Goal: Information Seeking & Learning: Check status

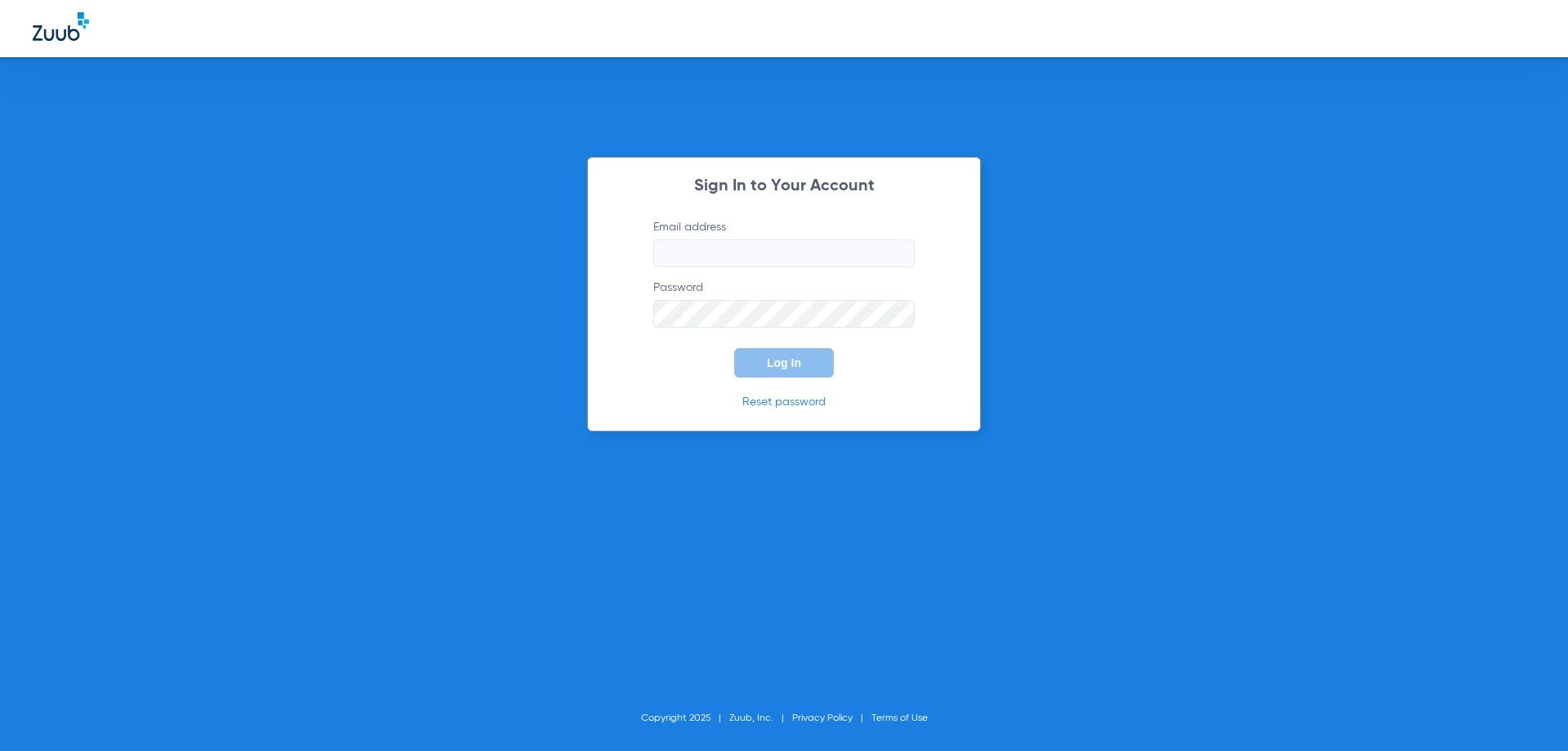
type input "[EMAIL_ADDRESS][DOMAIN_NAME]"
click at [773, 375] on button "Log In" at bounding box center [784, 363] width 100 height 29
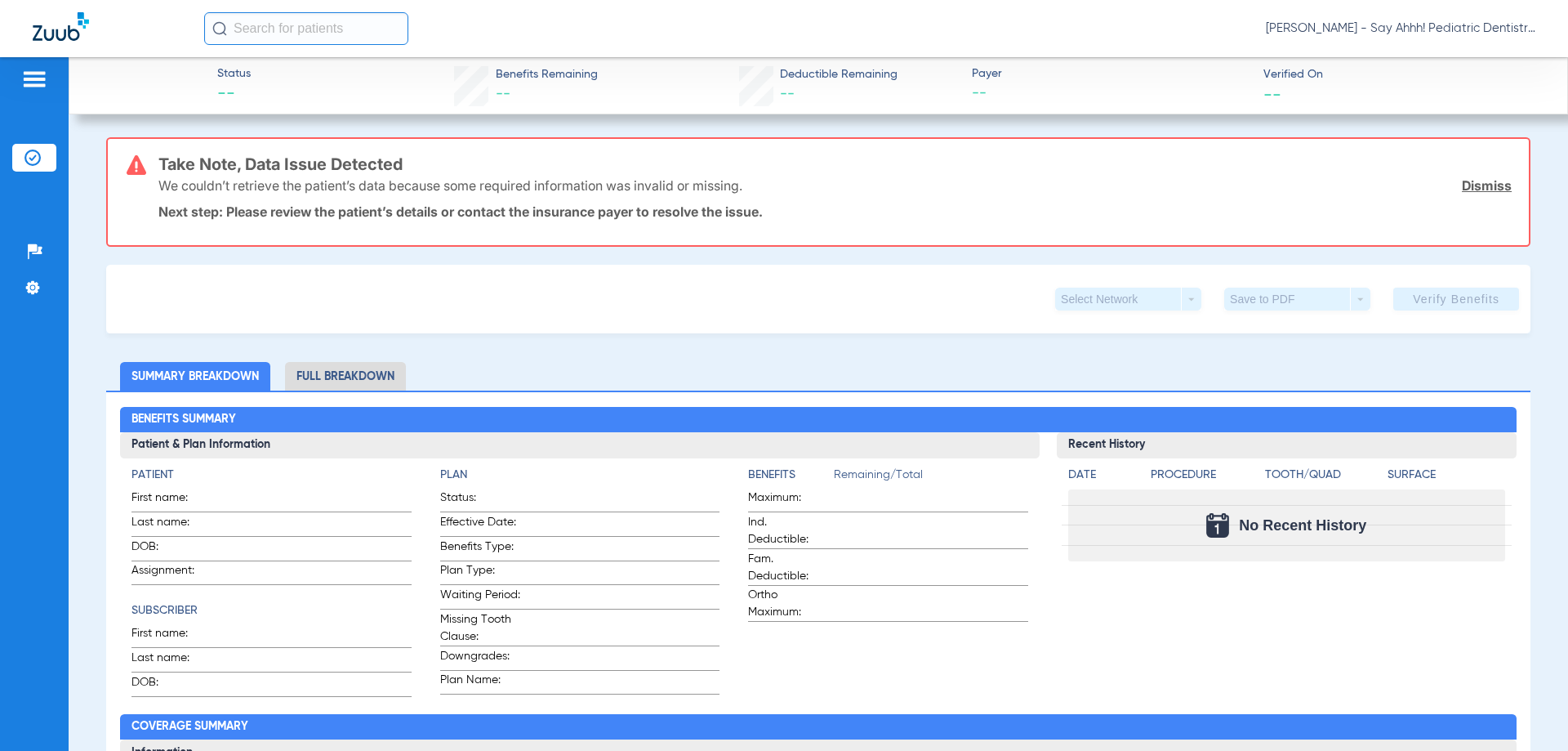
click at [71, 32] on img at bounding box center [60, 25] width 56 height 28
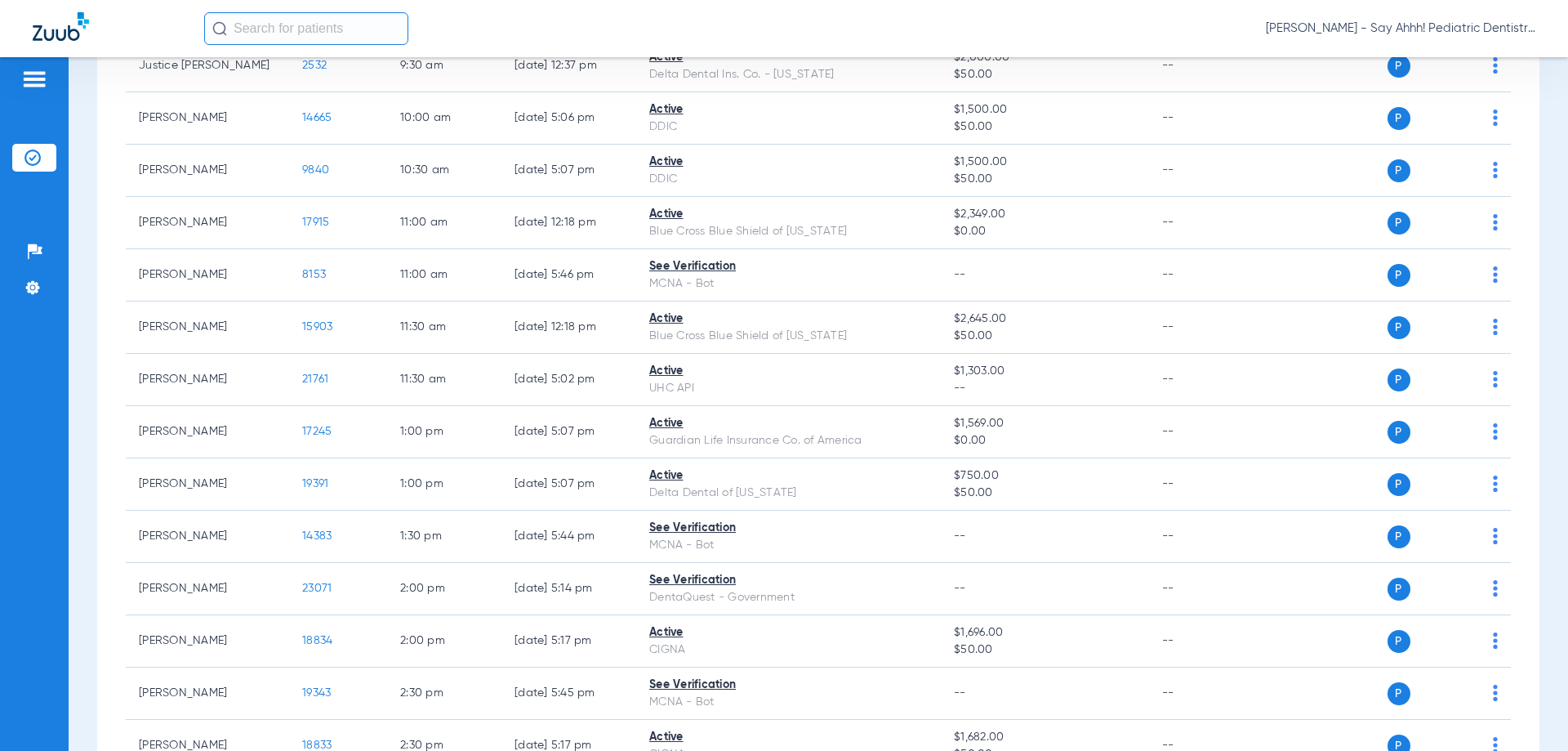
scroll to position [81, 0]
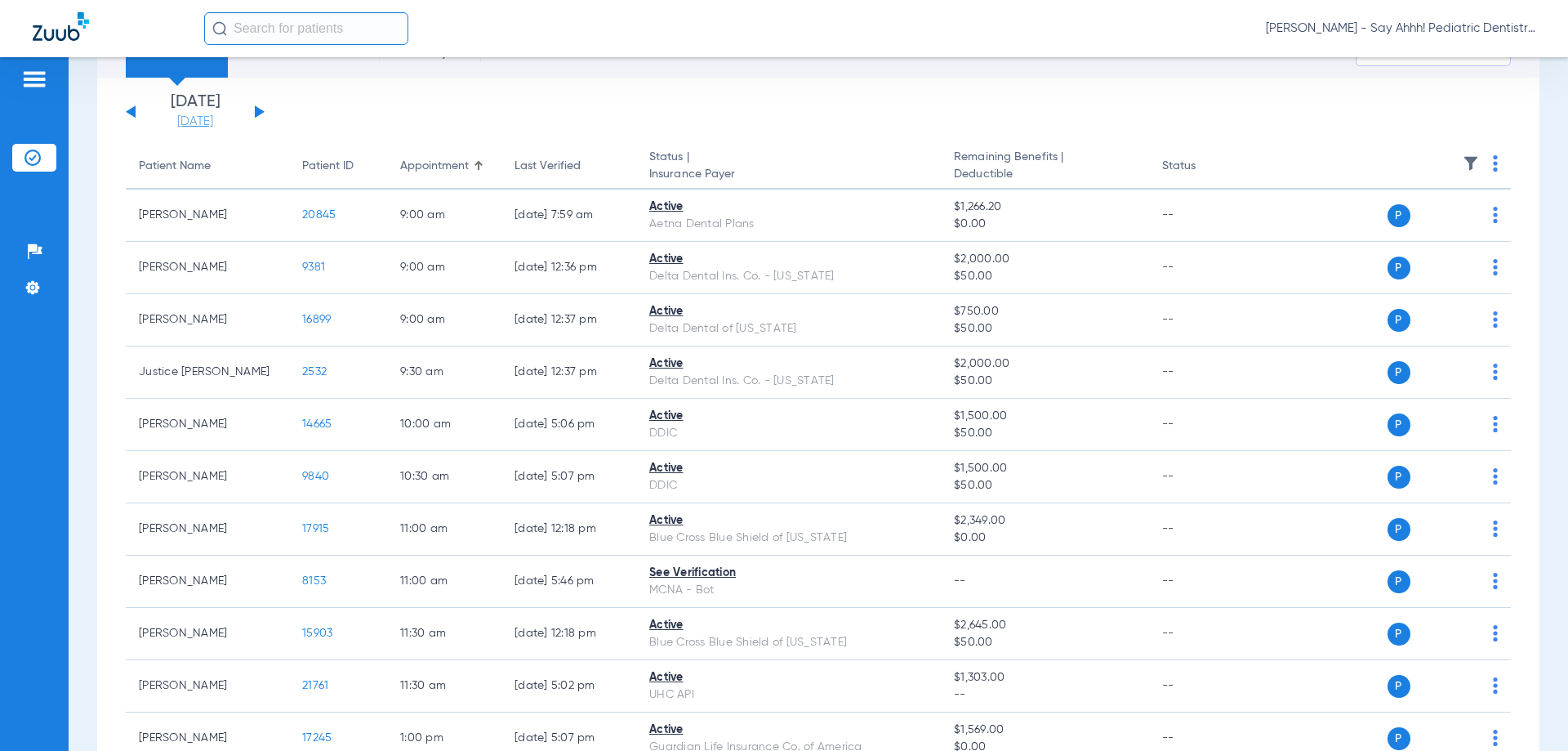
click at [202, 117] on link "[DATE]" at bounding box center [195, 122] width 98 height 17
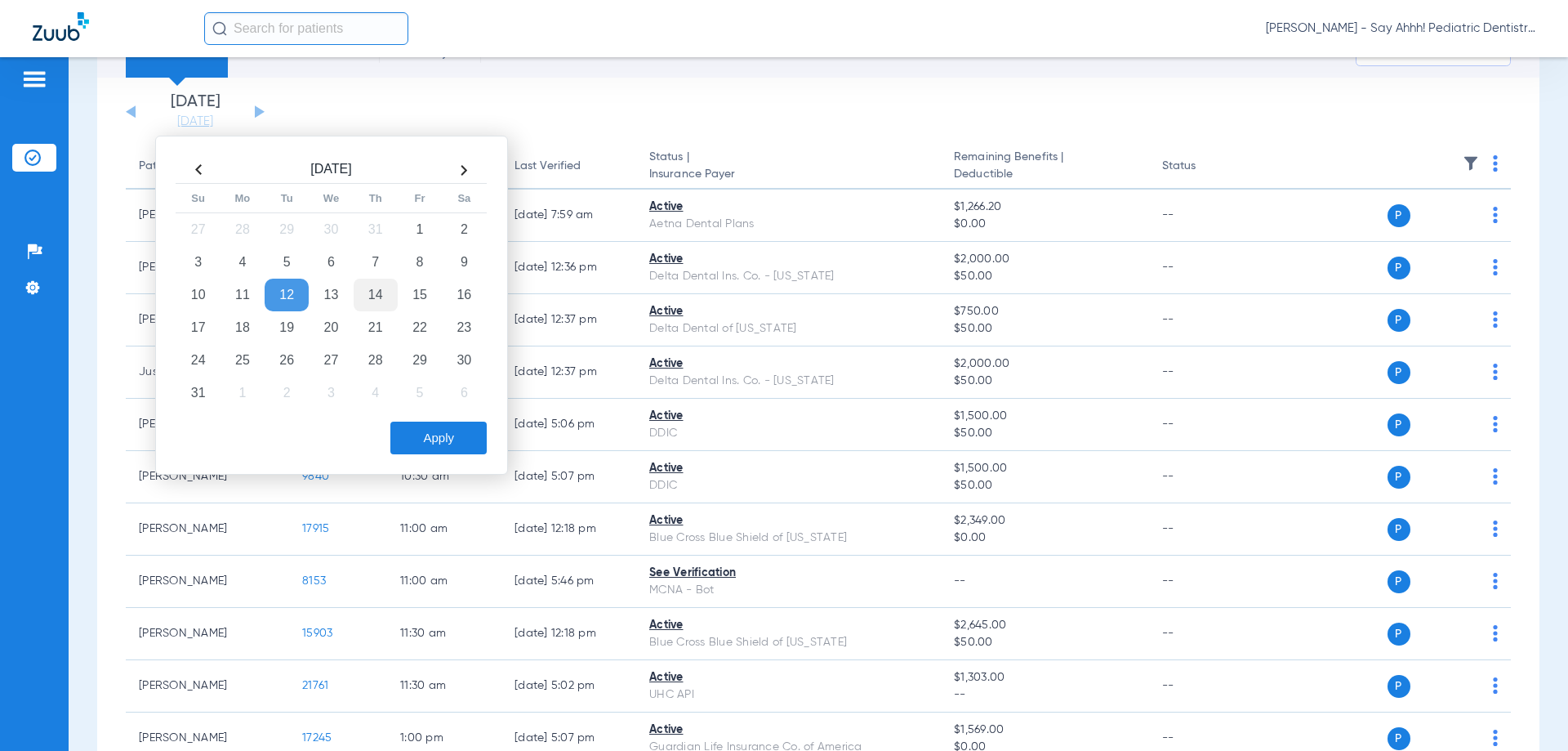
click at [375, 298] on td "14" at bounding box center [375, 294] width 44 height 32
click at [426, 438] on button "Apply" at bounding box center [438, 437] width 96 height 32
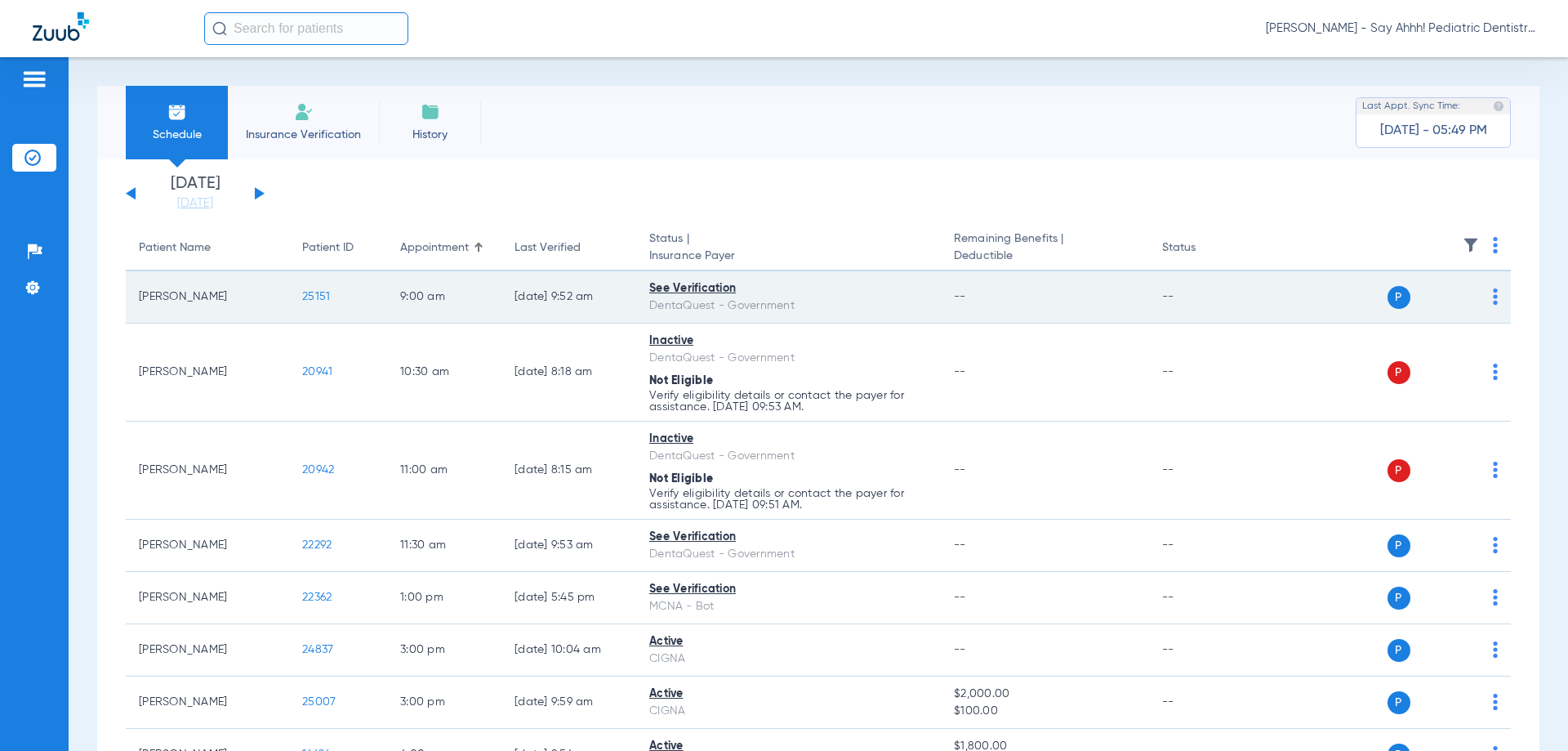
click at [316, 294] on span "25151" at bounding box center [316, 297] width 27 height 12
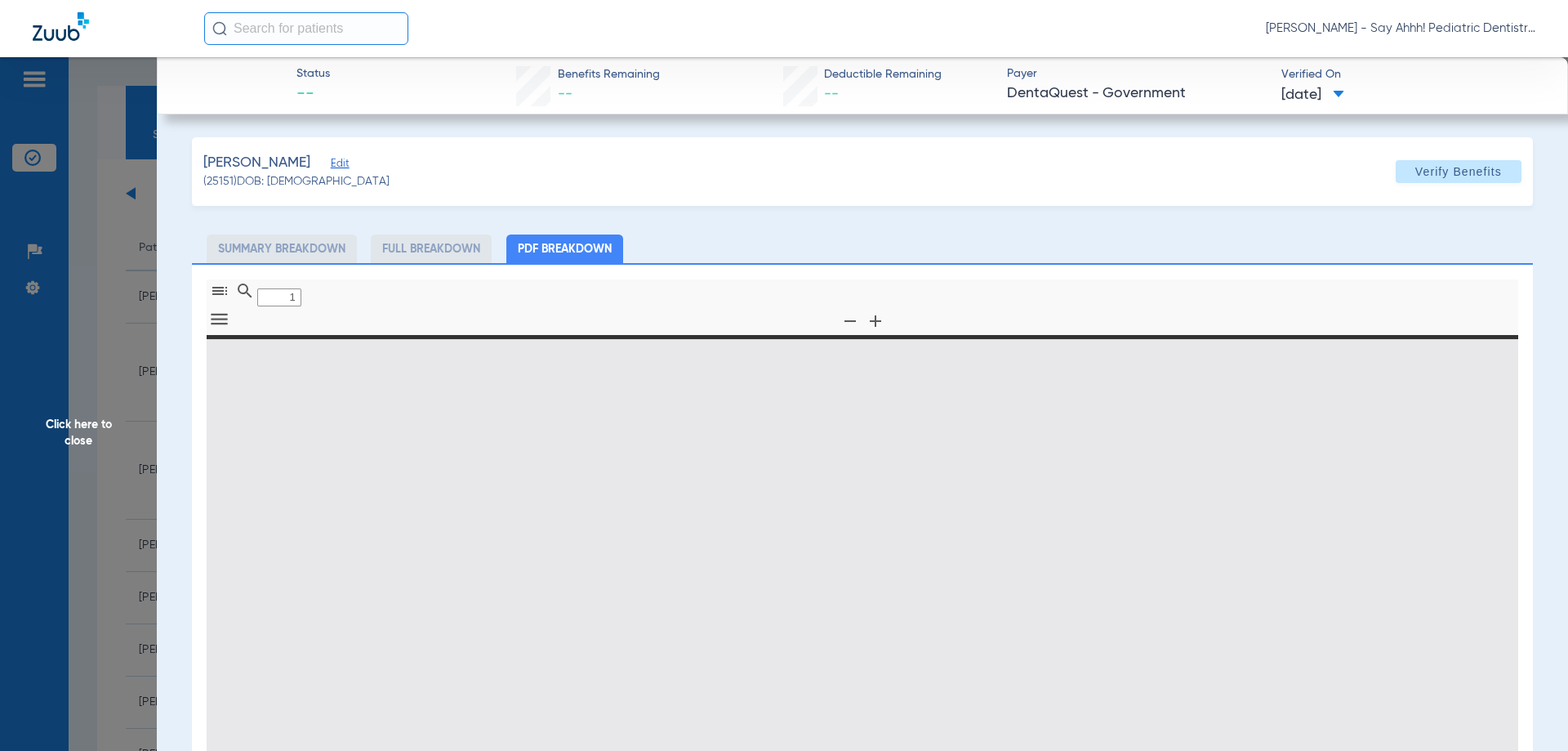
type input "0"
select select "page-width"
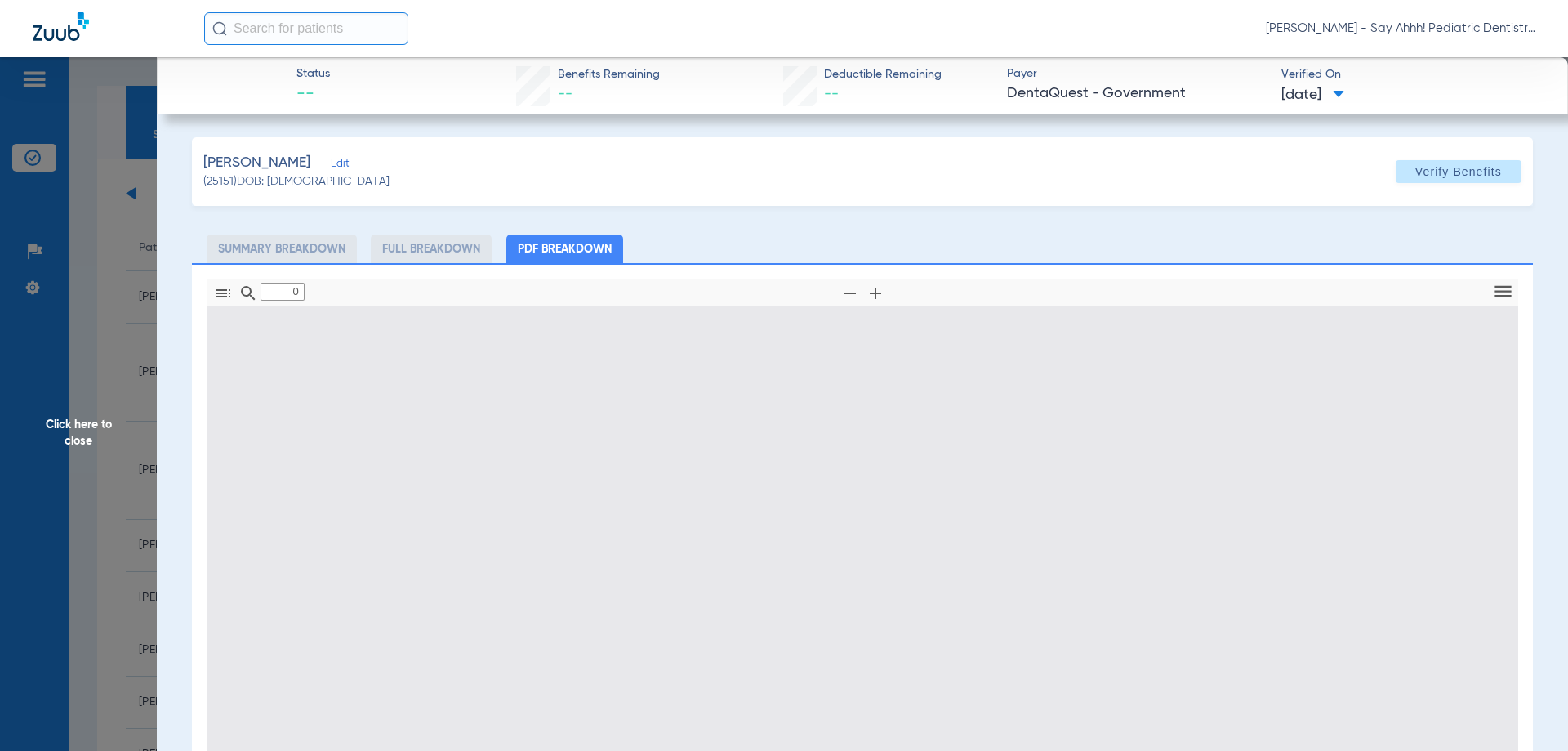
type input "1"
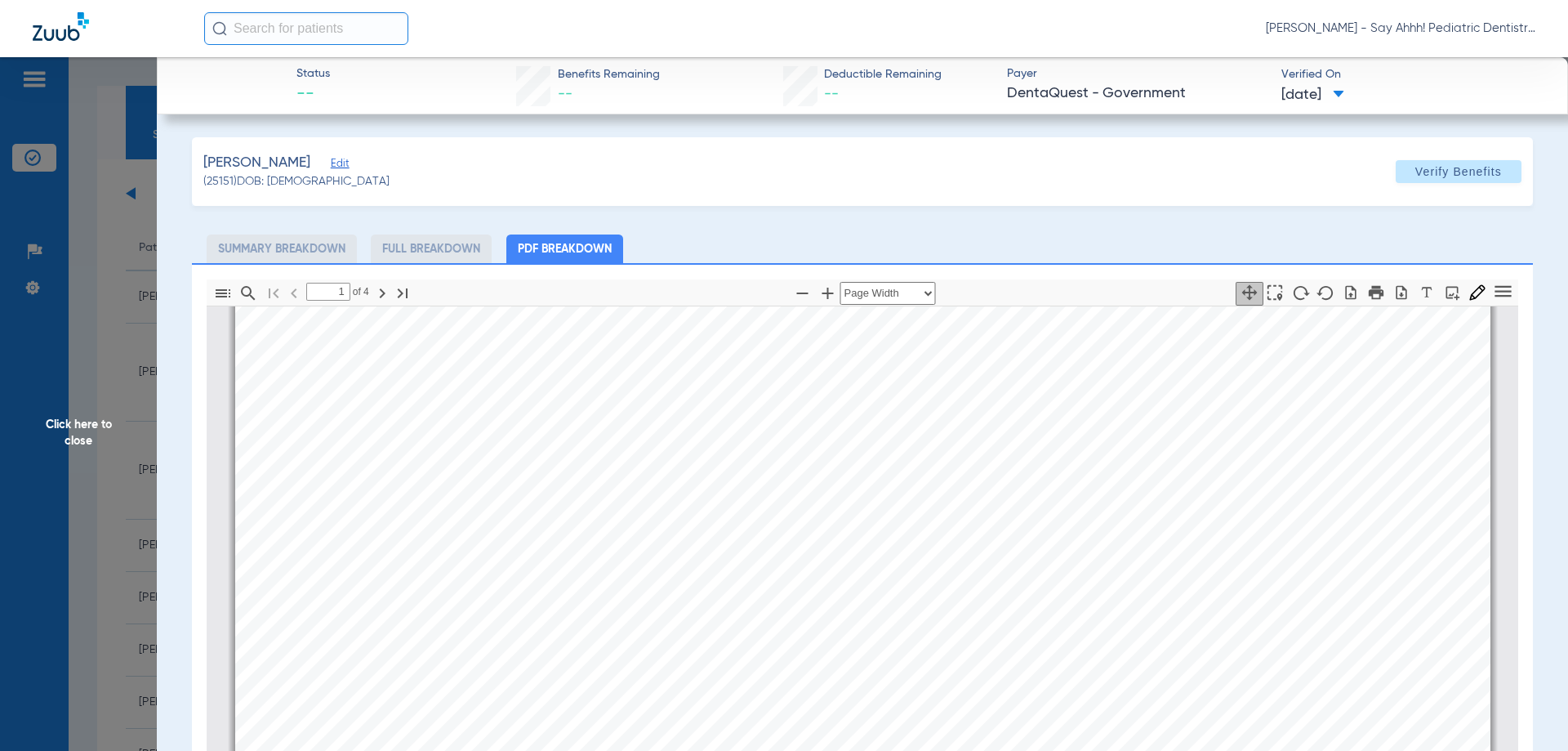
scroll to position [172, 0]
click at [100, 321] on span "Click here to close" at bounding box center [78, 432] width 157 height 751
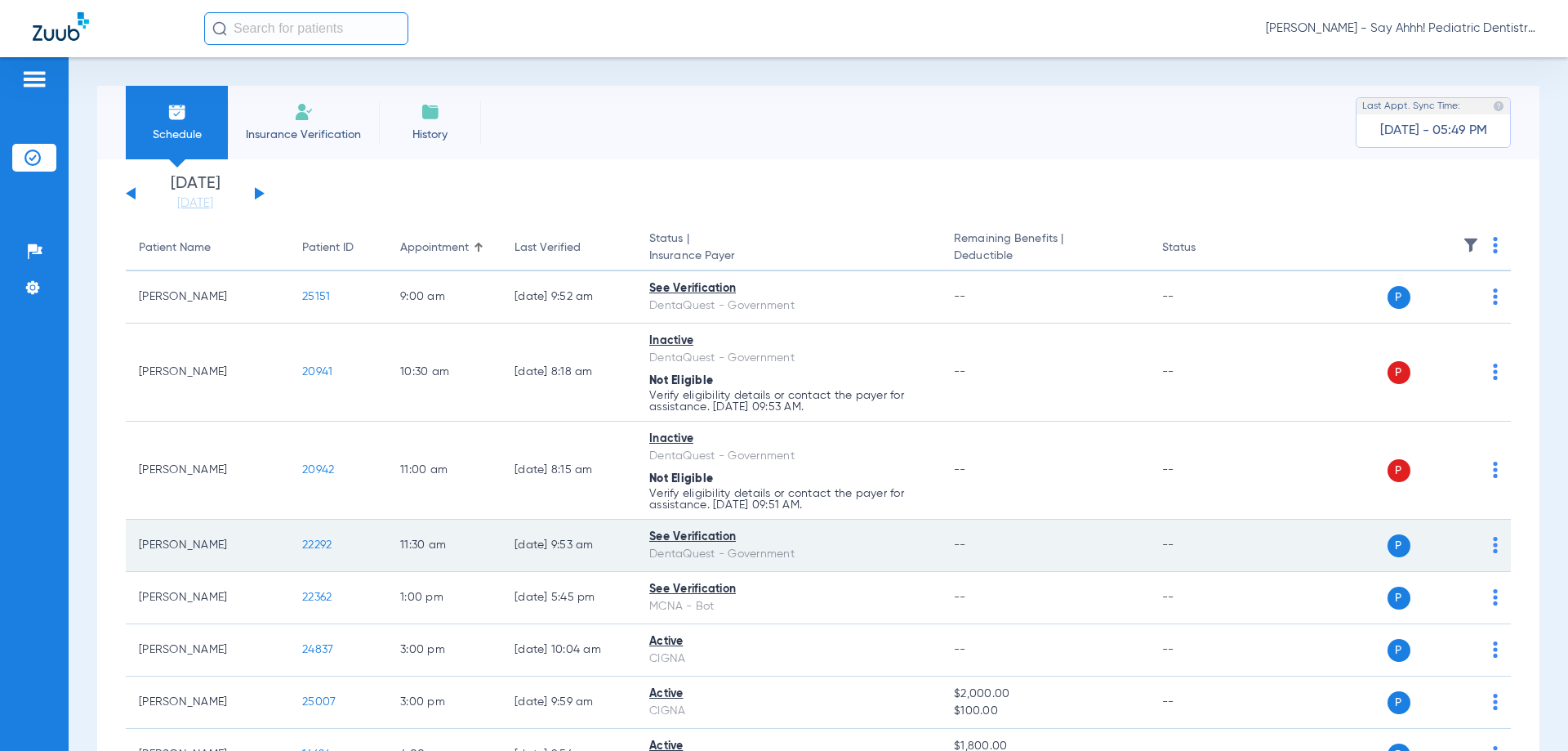
click at [314, 541] on span "22292" at bounding box center [317, 545] width 29 height 12
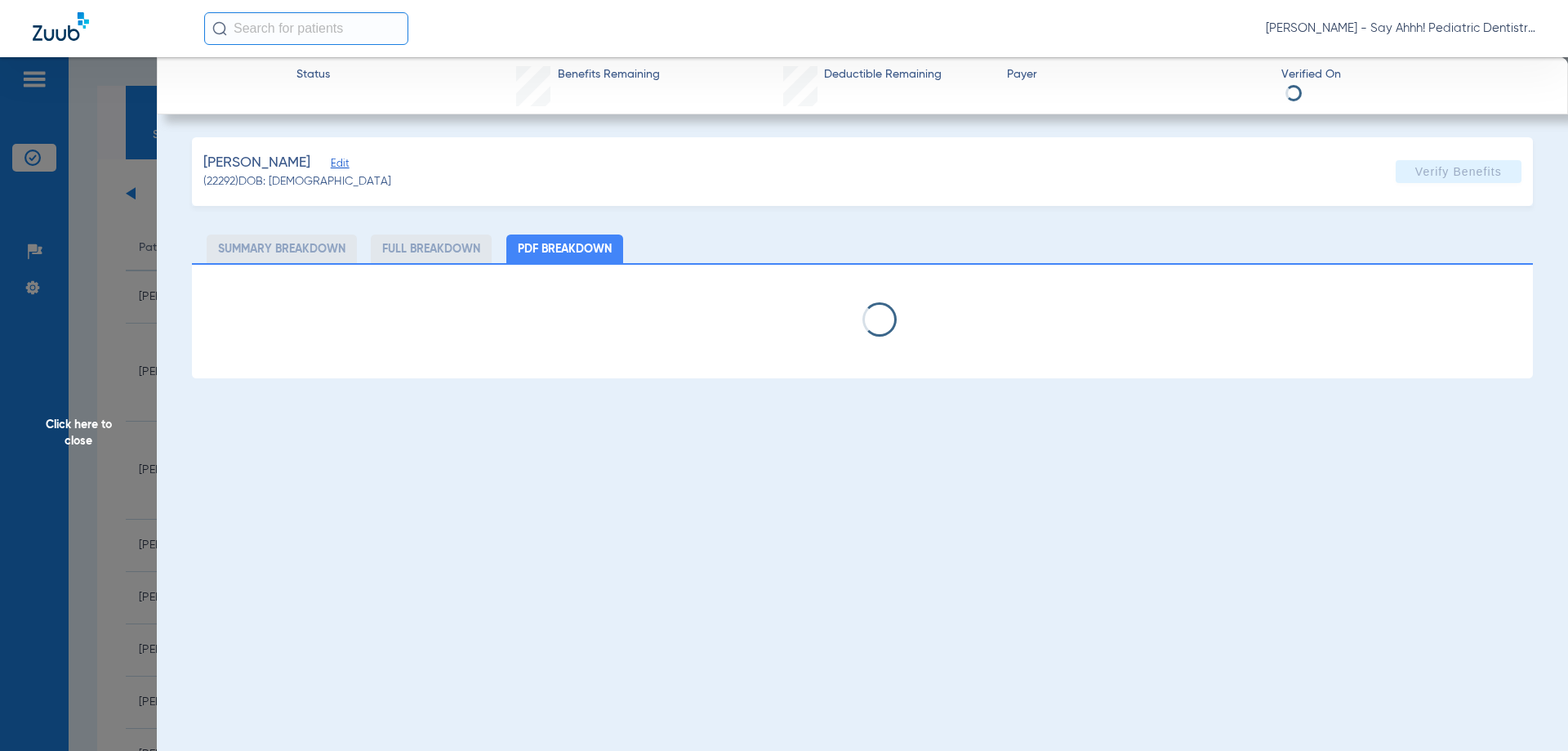
select select "page-width"
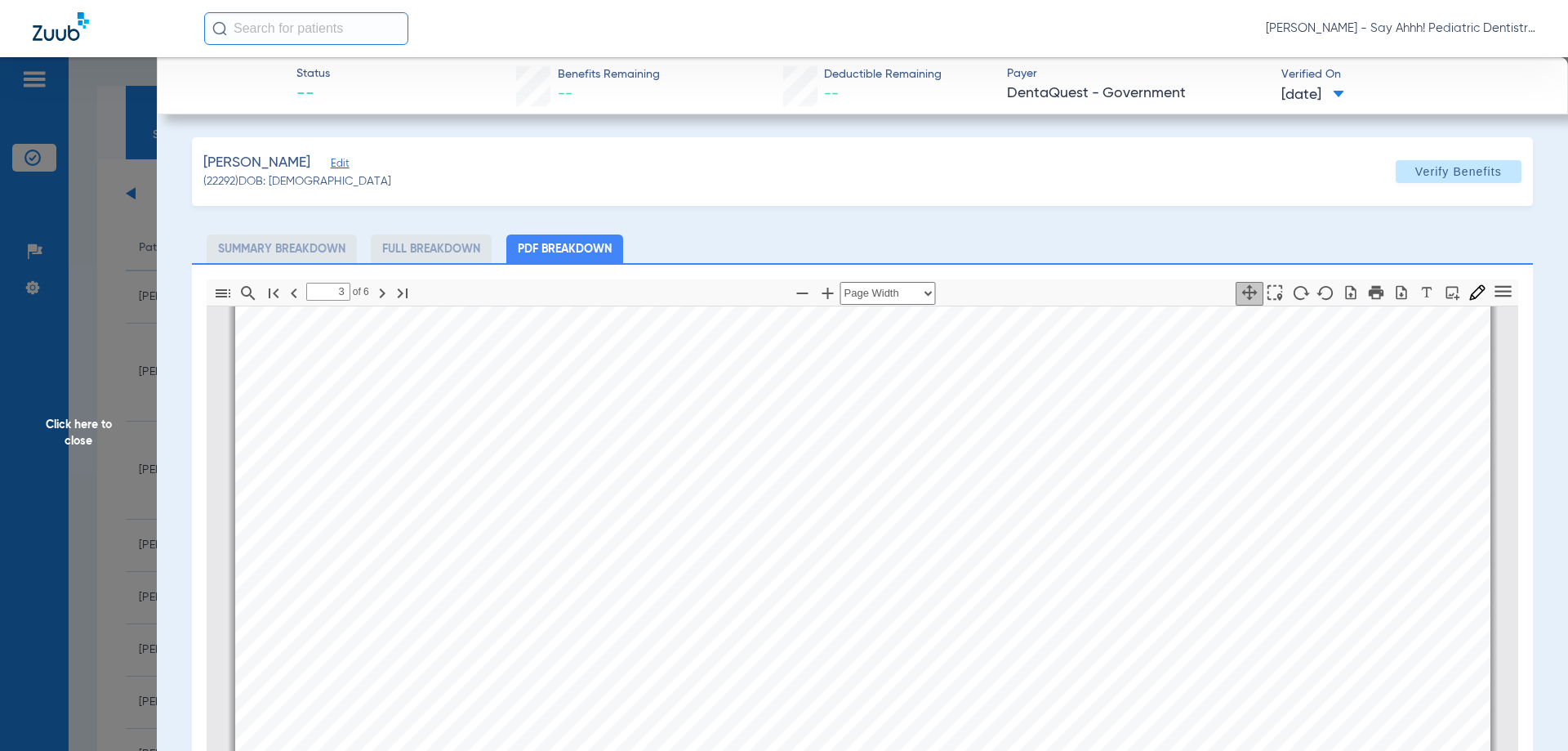
scroll to position [1805, 0]
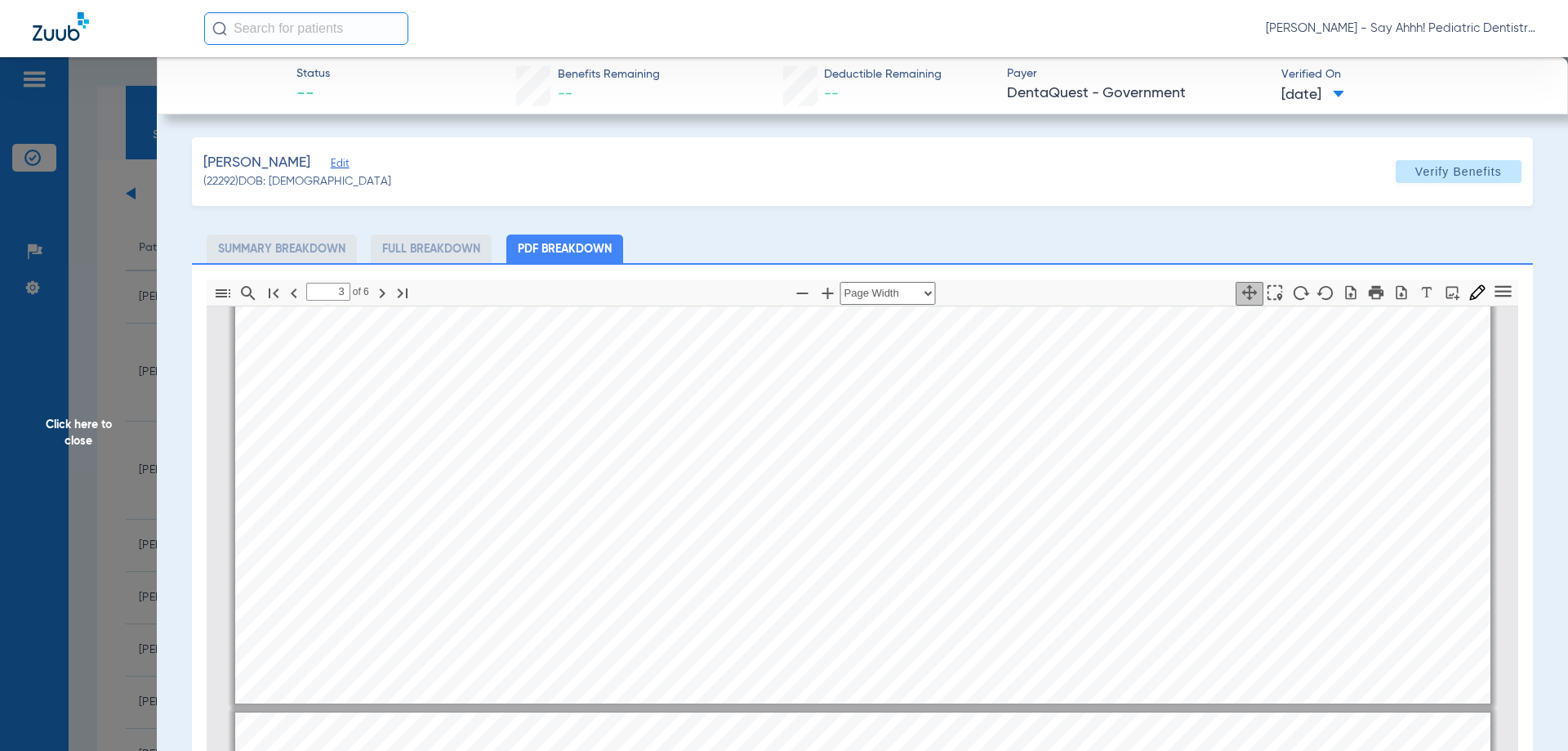
type input "4"
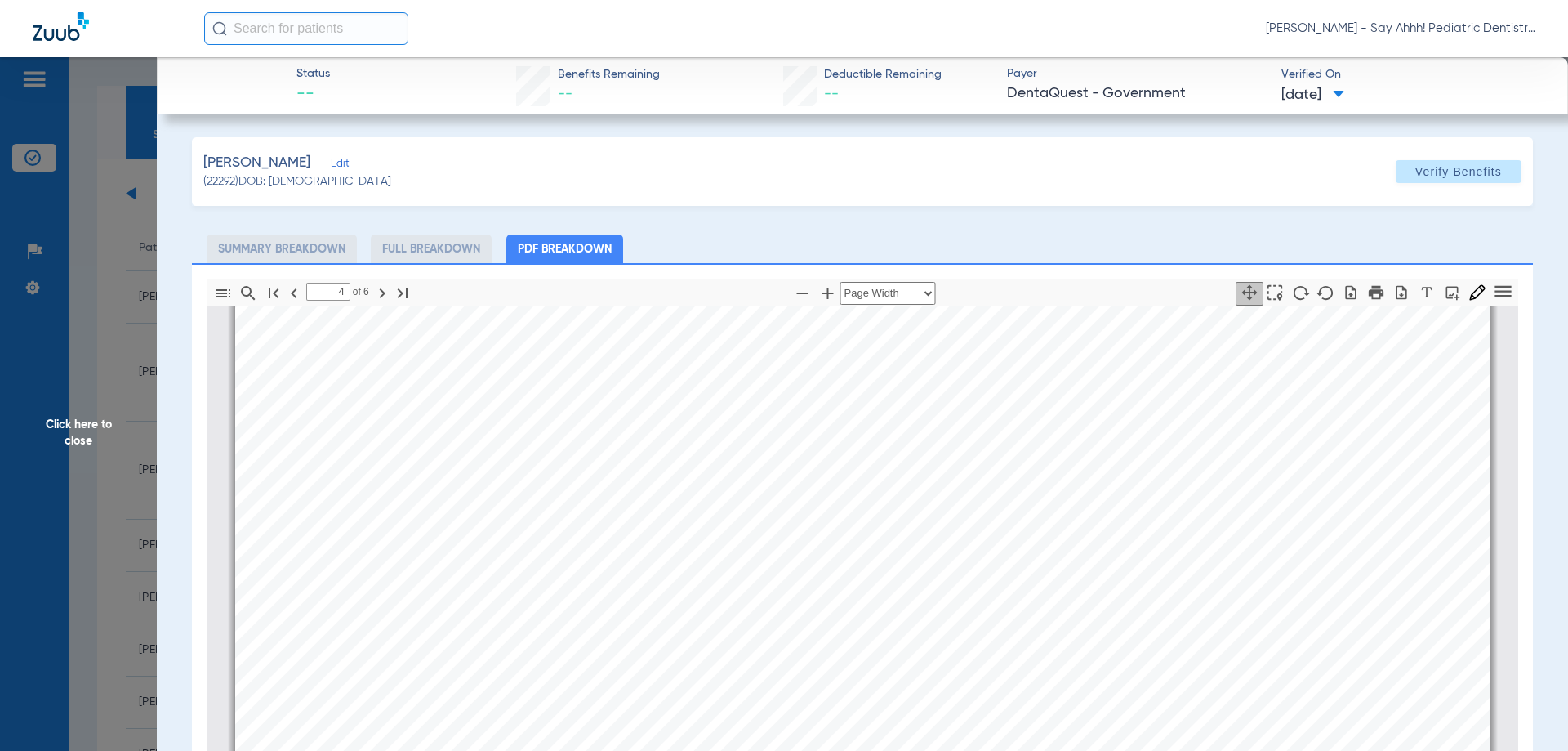
scroll to position [3030, 0]
click at [74, 375] on span "Click here to close" at bounding box center [78, 432] width 157 height 751
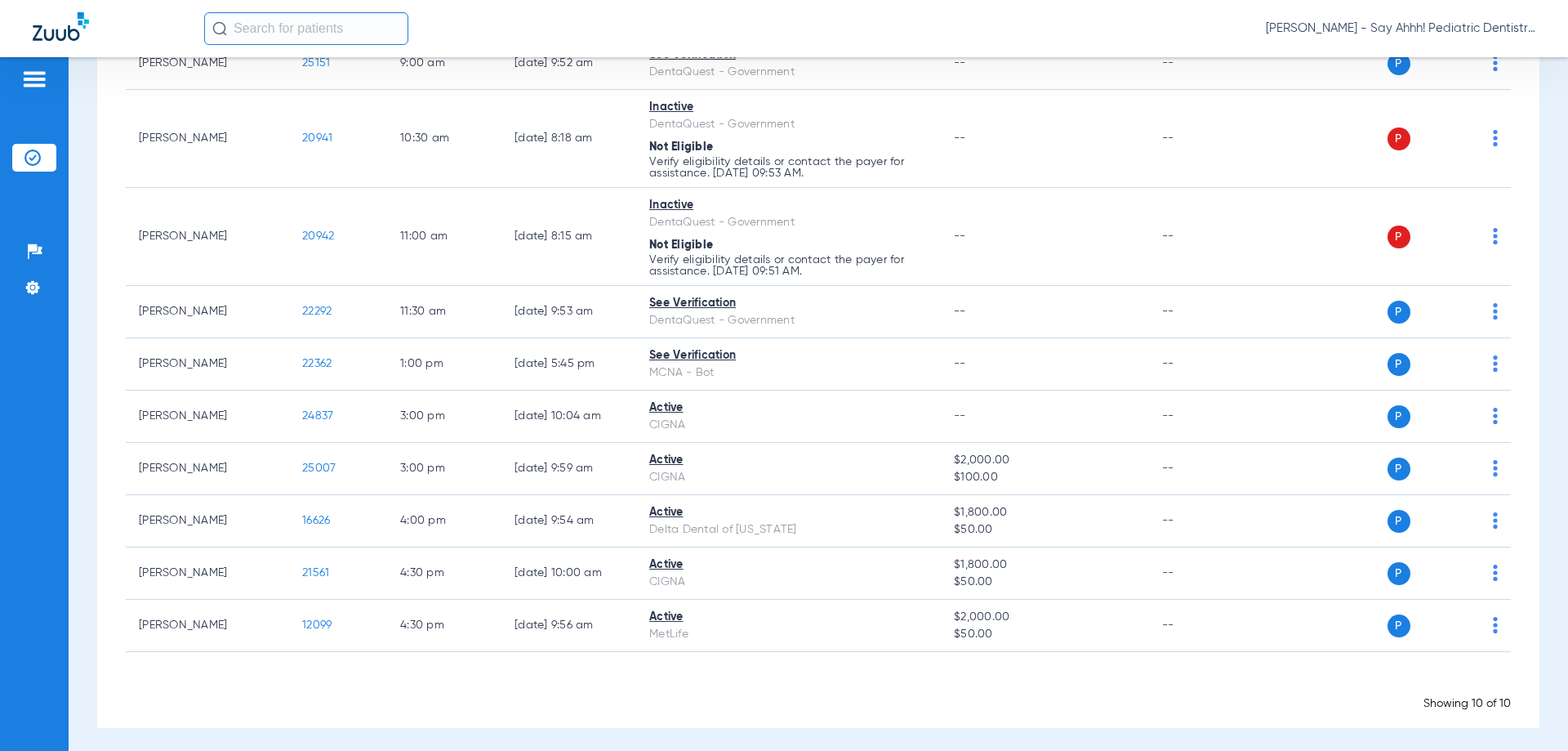
scroll to position [239, 0]
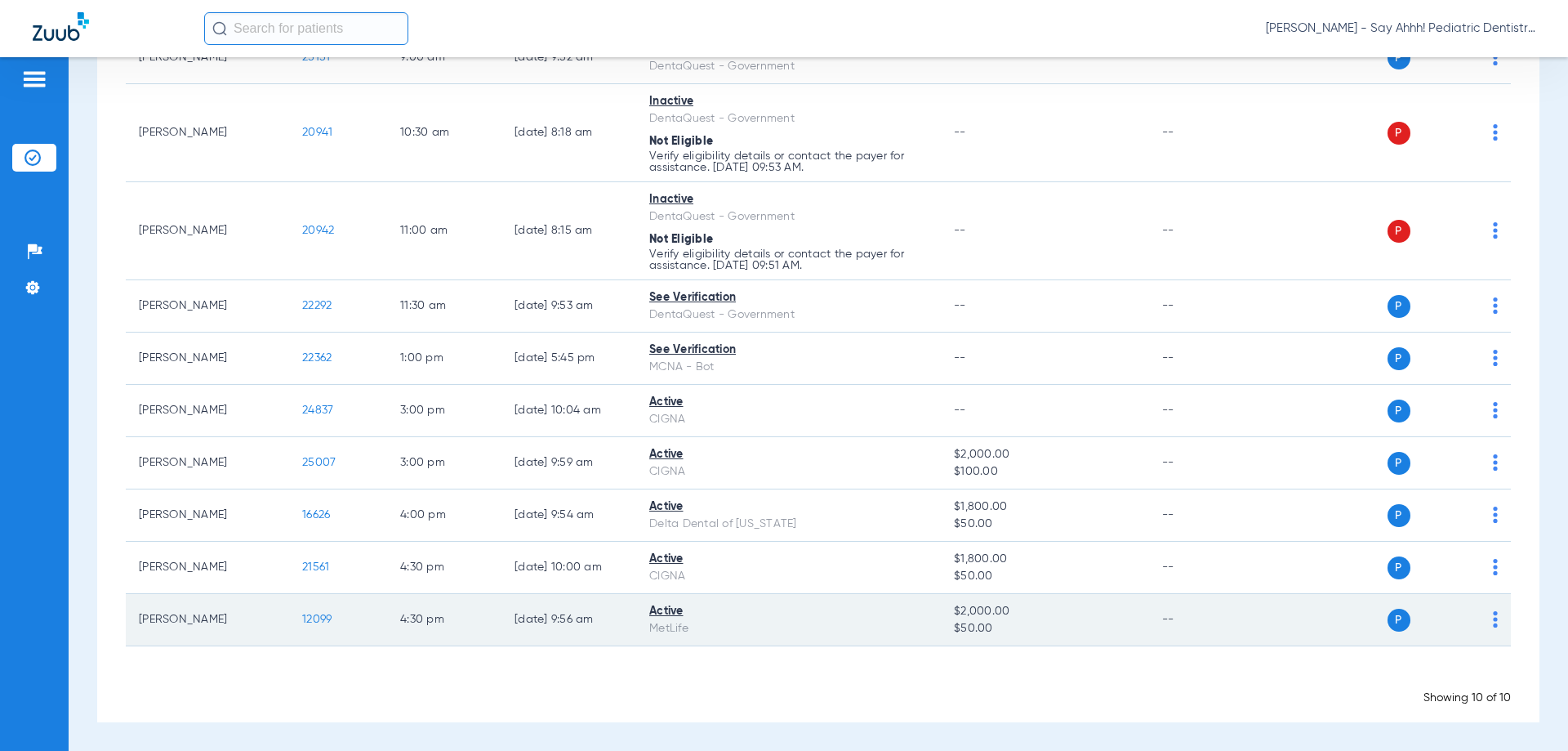
click at [325, 615] on span "12099" at bounding box center [317, 620] width 29 height 12
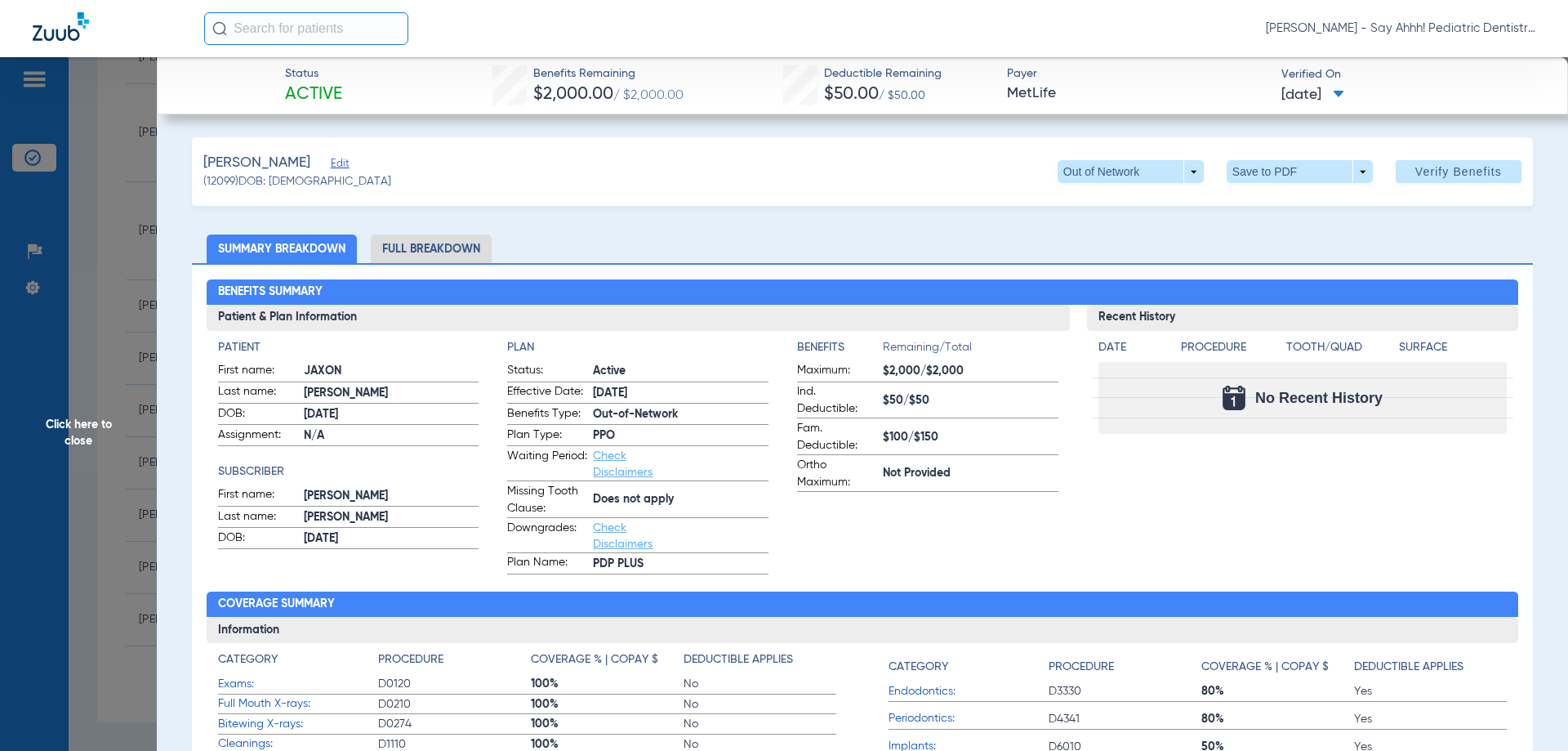
drag, startPoint x: 433, startPoint y: 252, endPoint x: 441, endPoint y: 254, distance: 8.2
click at [433, 252] on li "Full Breakdown" at bounding box center [430, 248] width 121 height 28
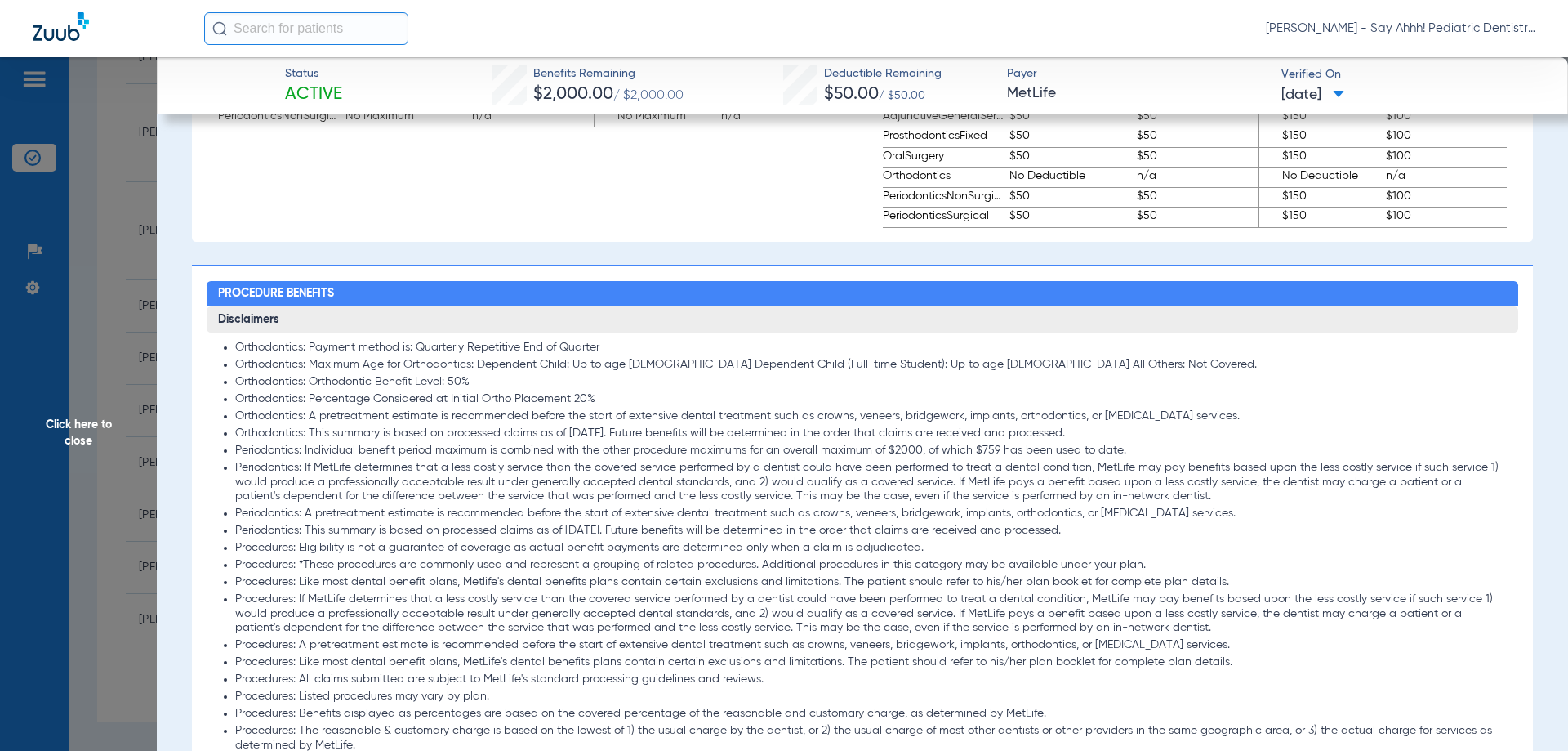
scroll to position [1552, 0]
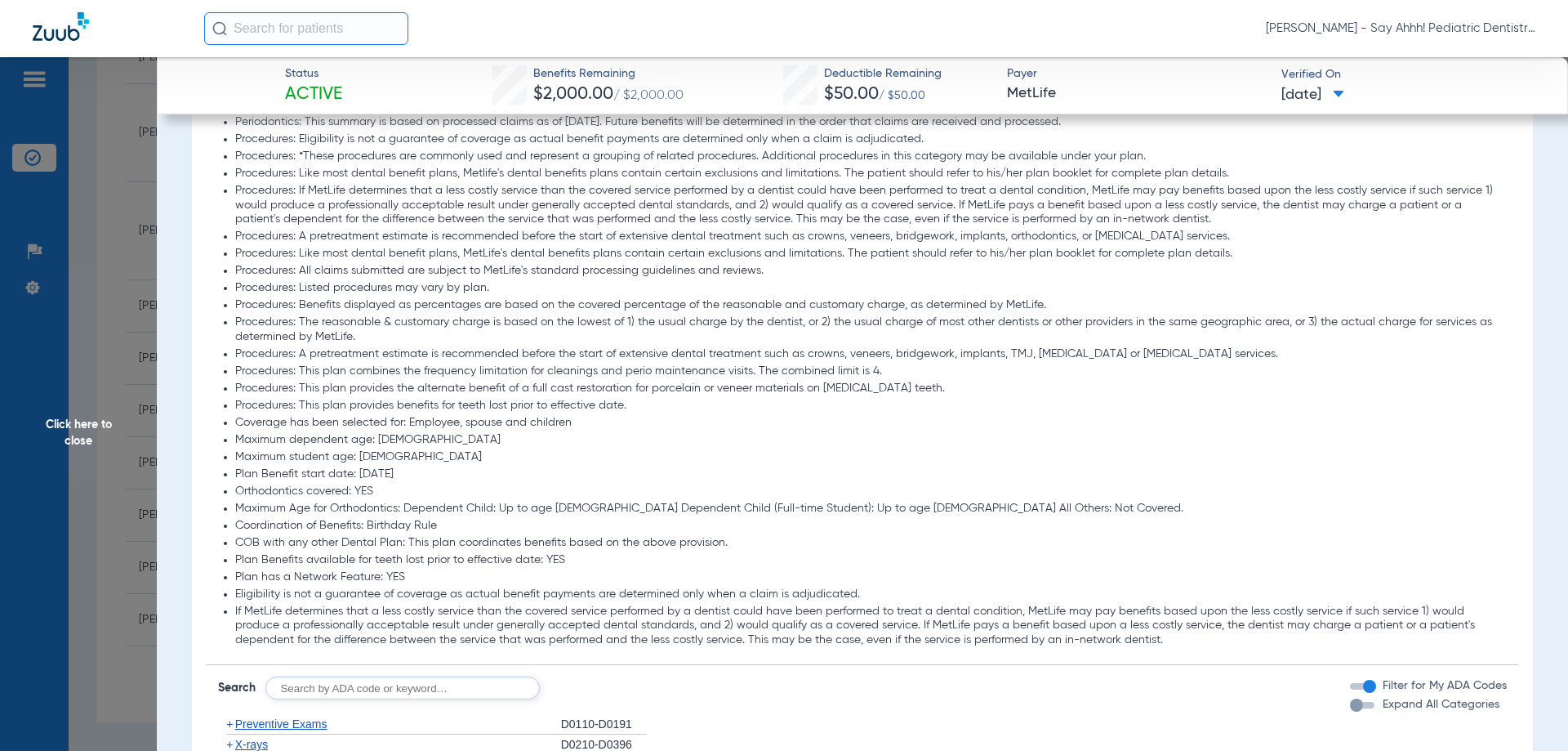
click at [325, 690] on input "text" at bounding box center [403, 687] width 274 height 23
type input "D0120, D0272, D1120, D1206, D1351"
click button "Search" at bounding box center [601, 687] width 65 height 23
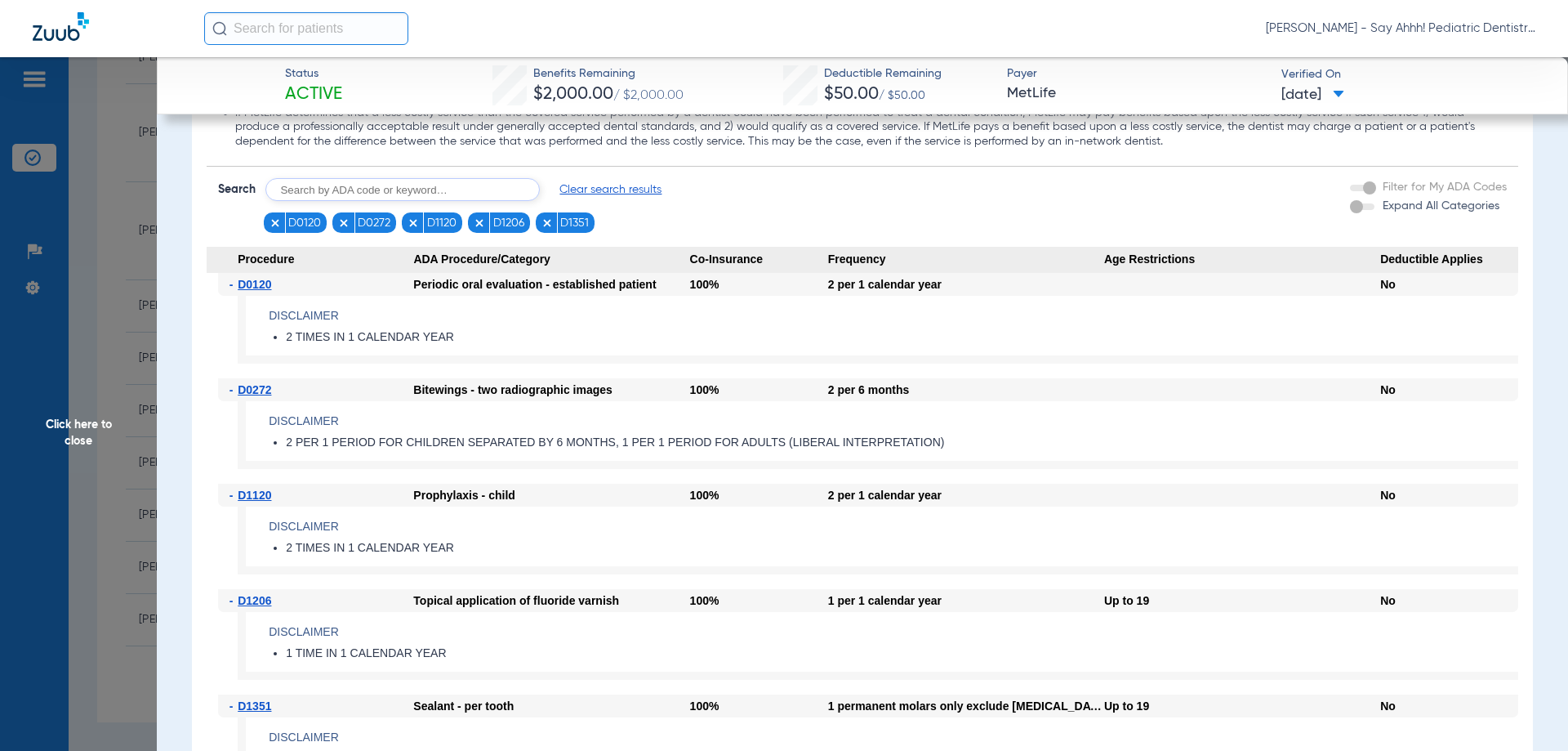
scroll to position [2042, 0]
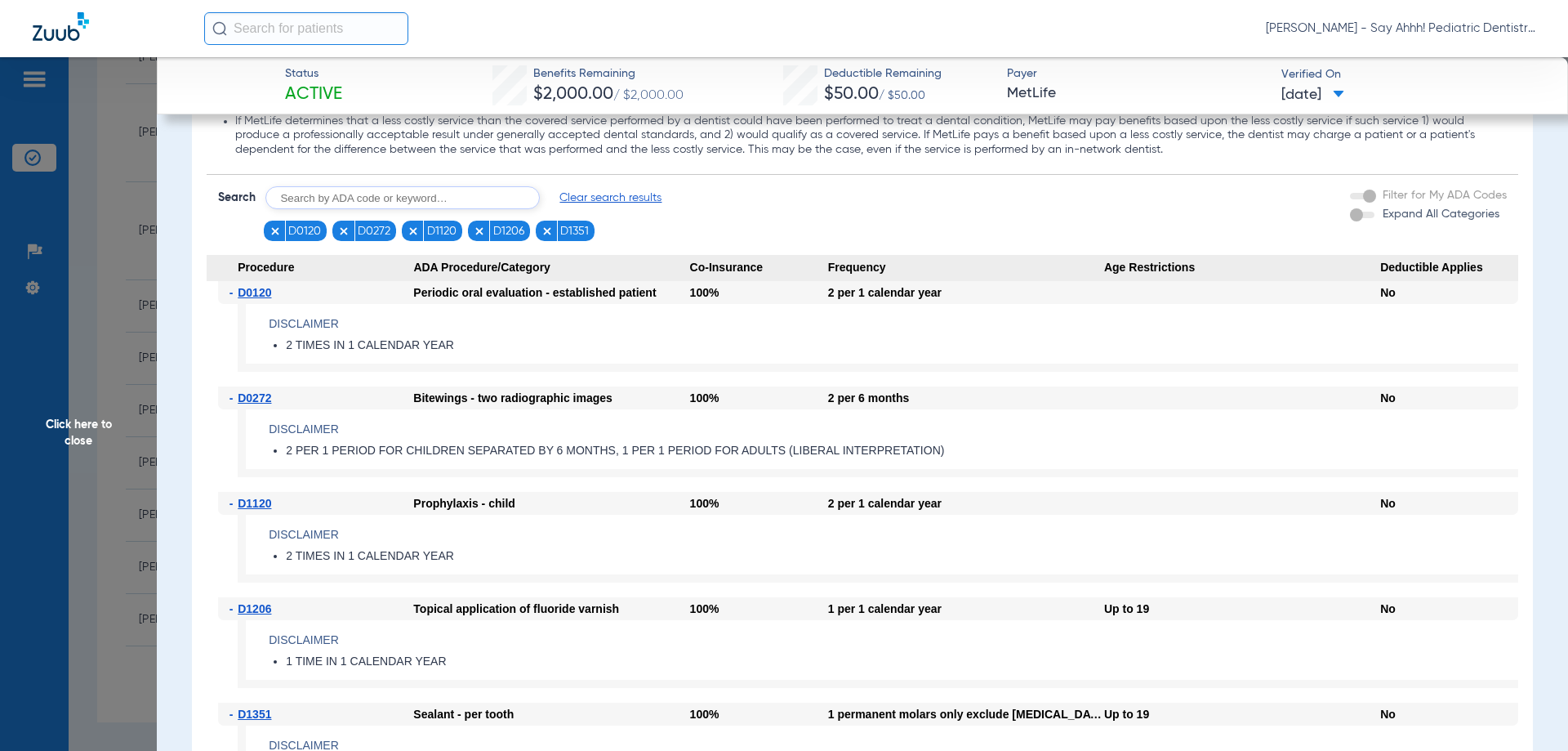
click at [102, 374] on span "Click here to close" at bounding box center [78, 432] width 157 height 751
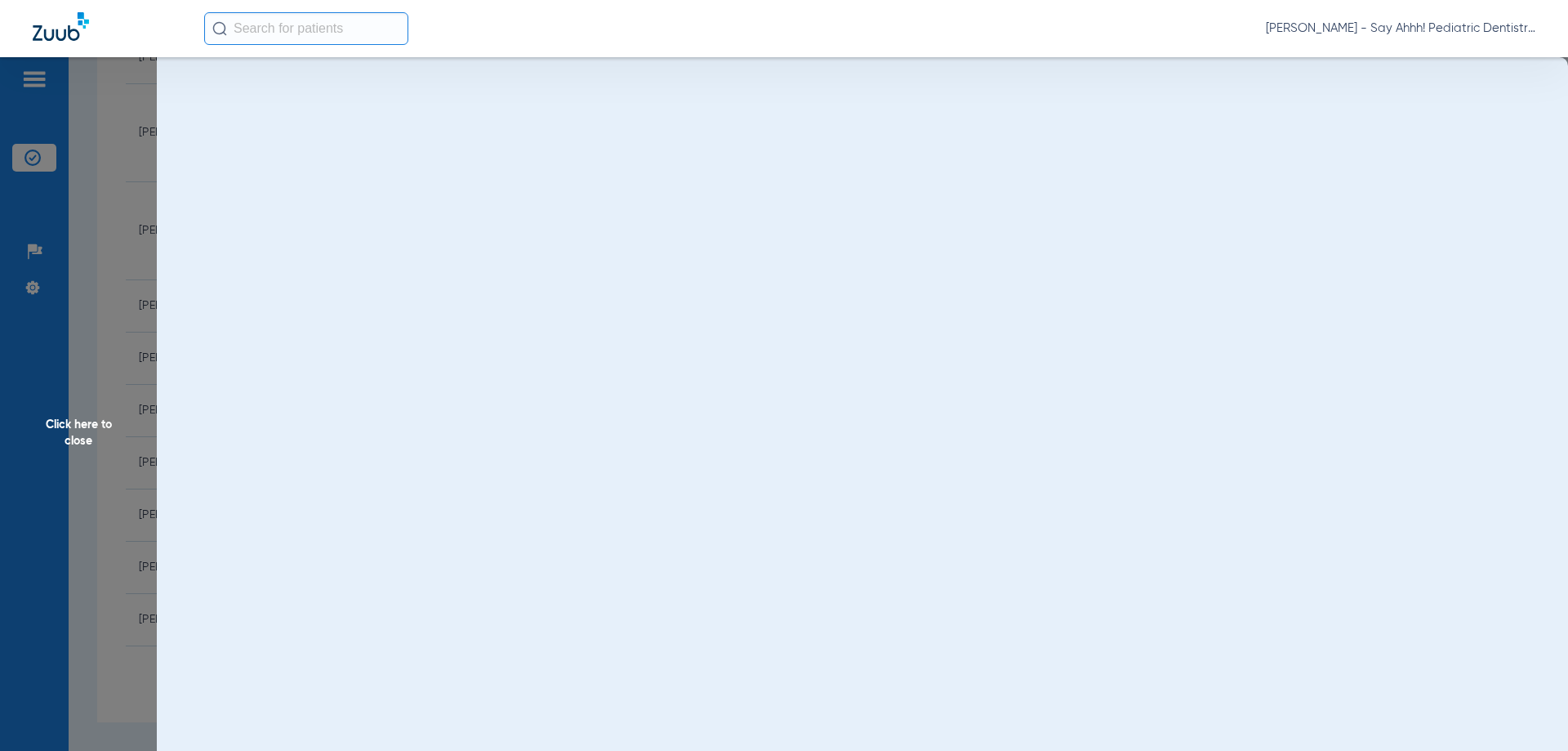
scroll to position [0, 0]
